Goal: Browse casually

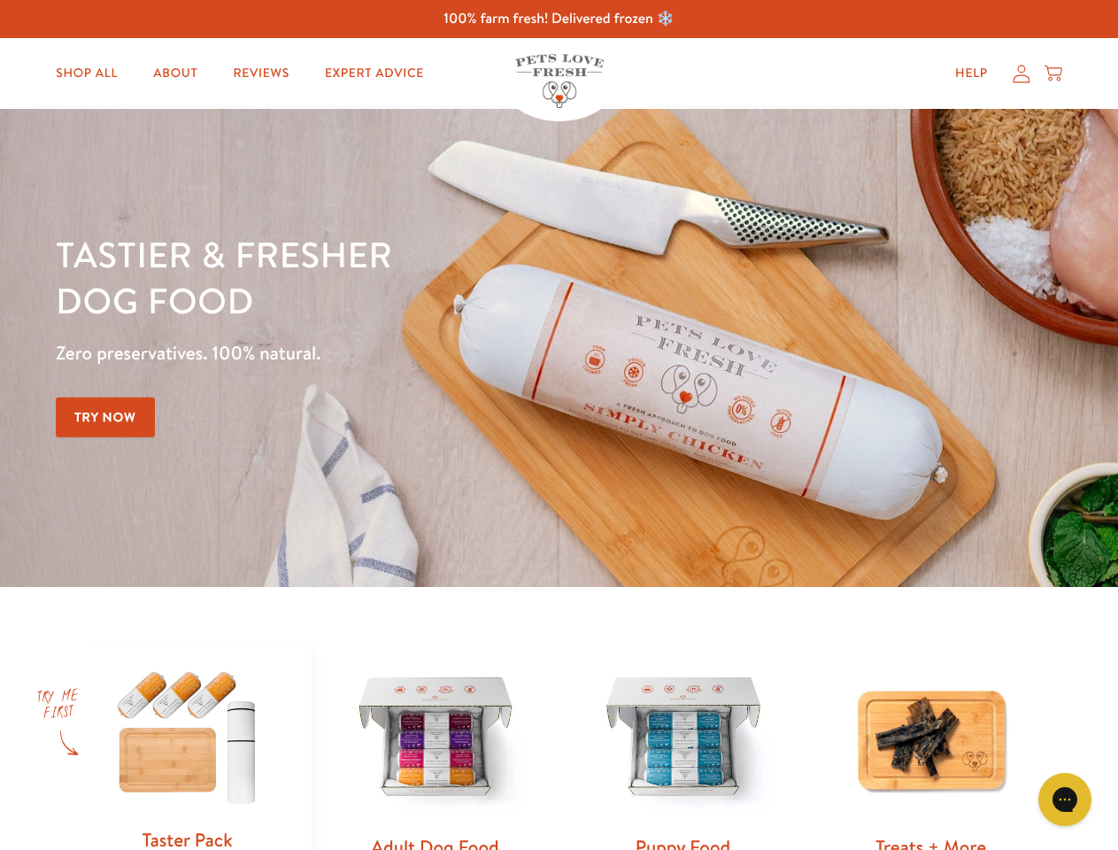
click at [559, 425] on div "Tastier & fresher dog food Zero preservatives. 100% natural. Try Now" at bounding box center [391, 348] width 671 height 234
click at [1065, 800] on icon "Gorgias live chat" at bounding box center [1064, 799] width 17 height 17
